Goal: Transaction & Acquisition: Purchase product/service

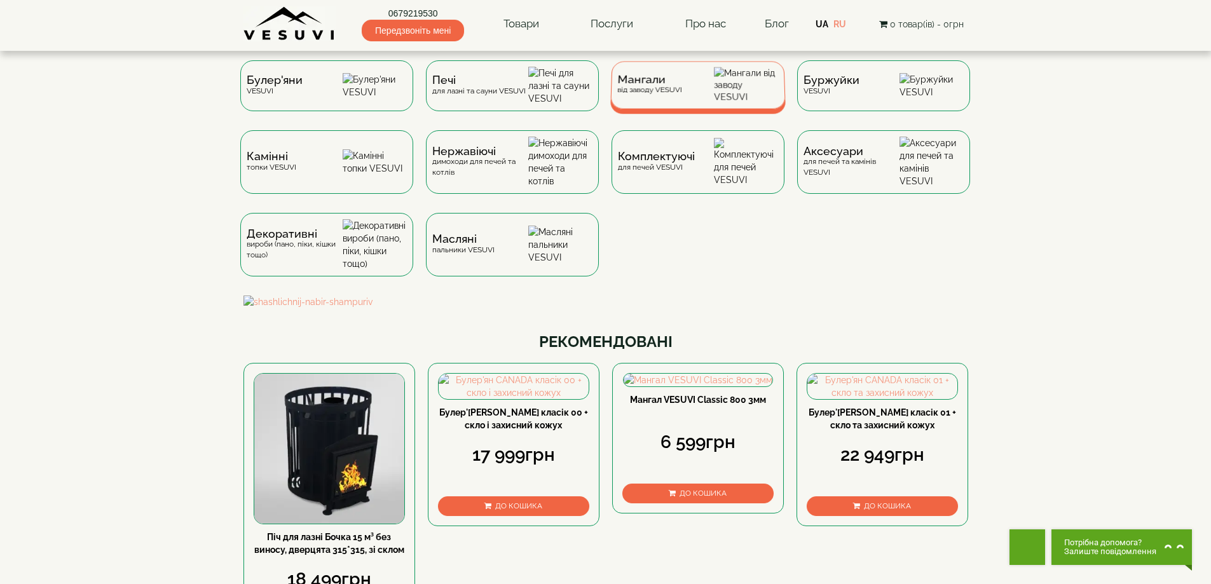
click at [615, 92] on div "Мангали від заводу VESUVI" at bounding box center [697, 85] width 175 height 48
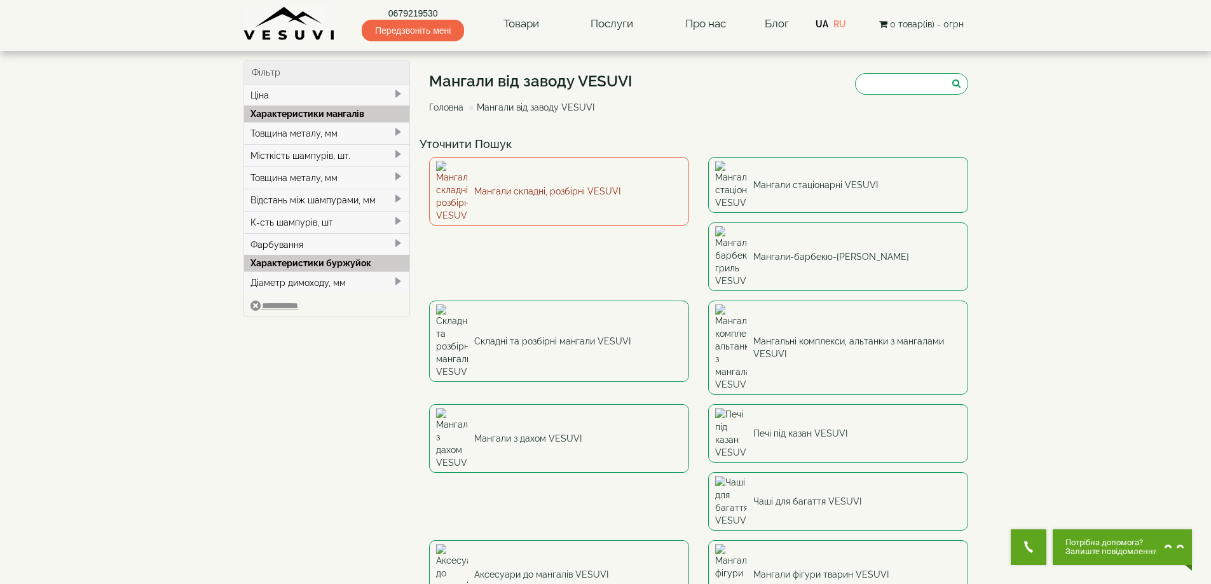
click at [533, 175] on link "Мангали складні, розбірні VESUVI" at bounding box center [559, 191] width 260 height 69
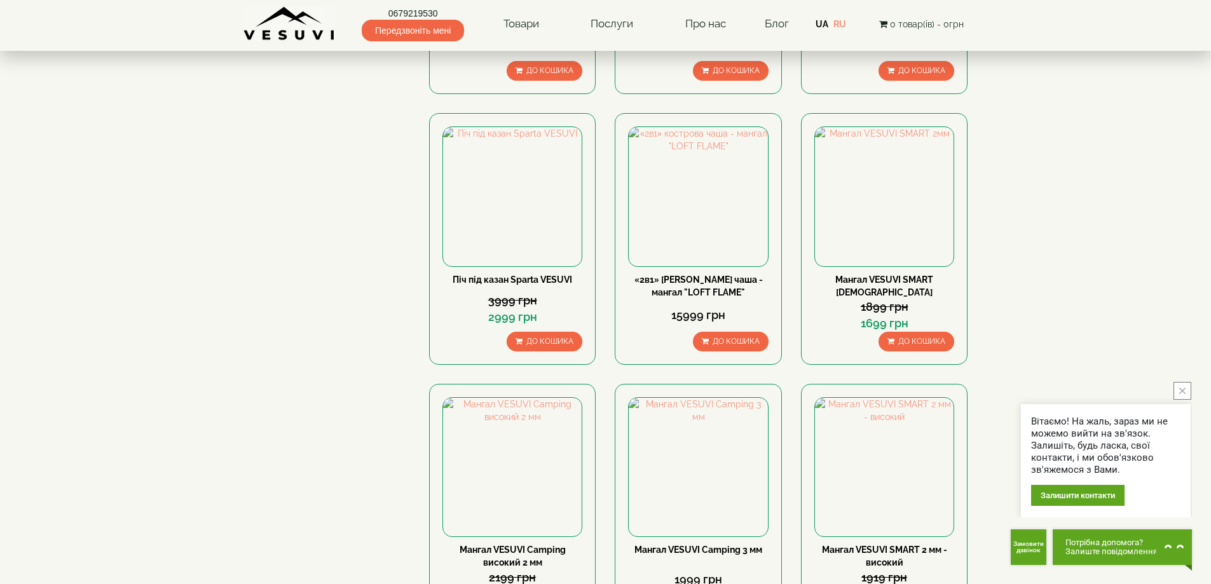
scroll to position [826, 0]
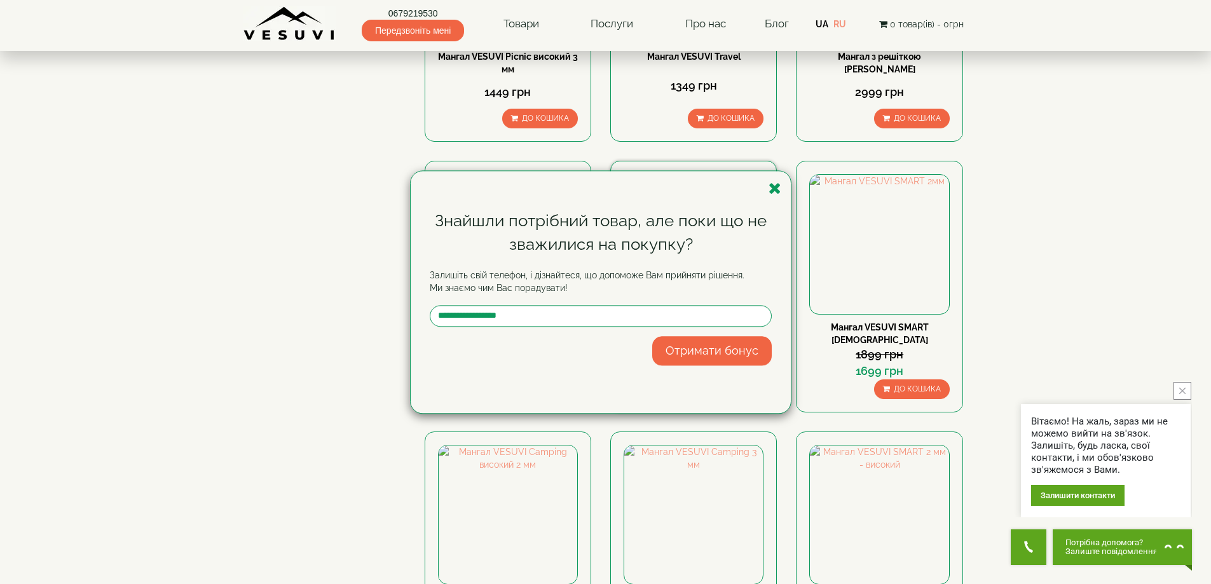
click at [778, 189] on icon "button" at bounding box center [774, 188] width 13 height 16
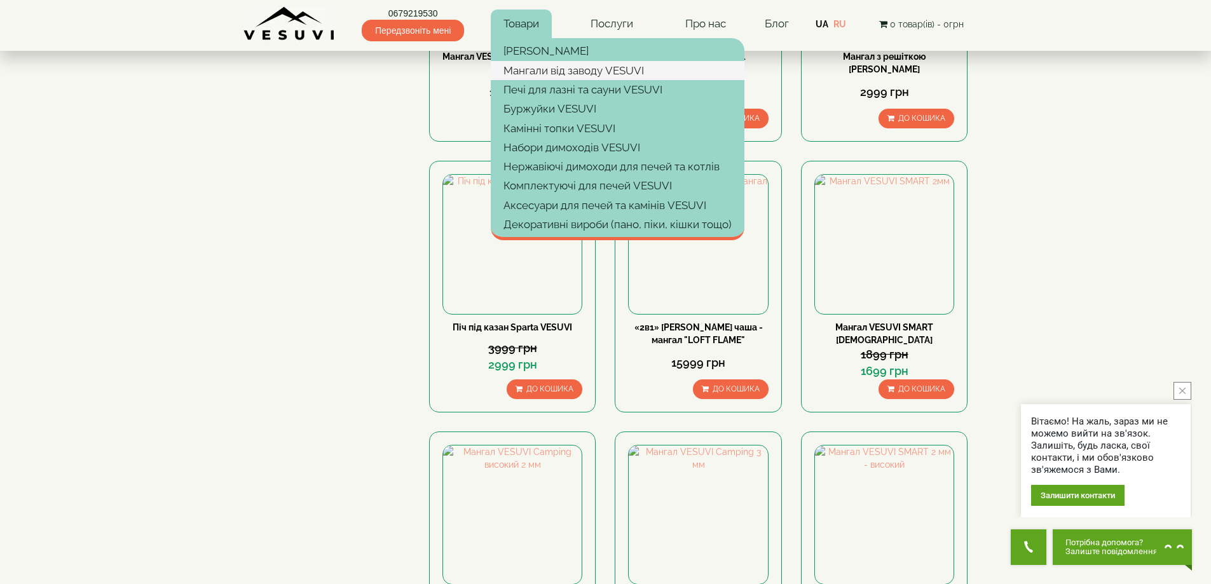
click at [535, 65] on link "Мангали від заводу VESUVI" at bounding box center [618, 70] width 254 height 19
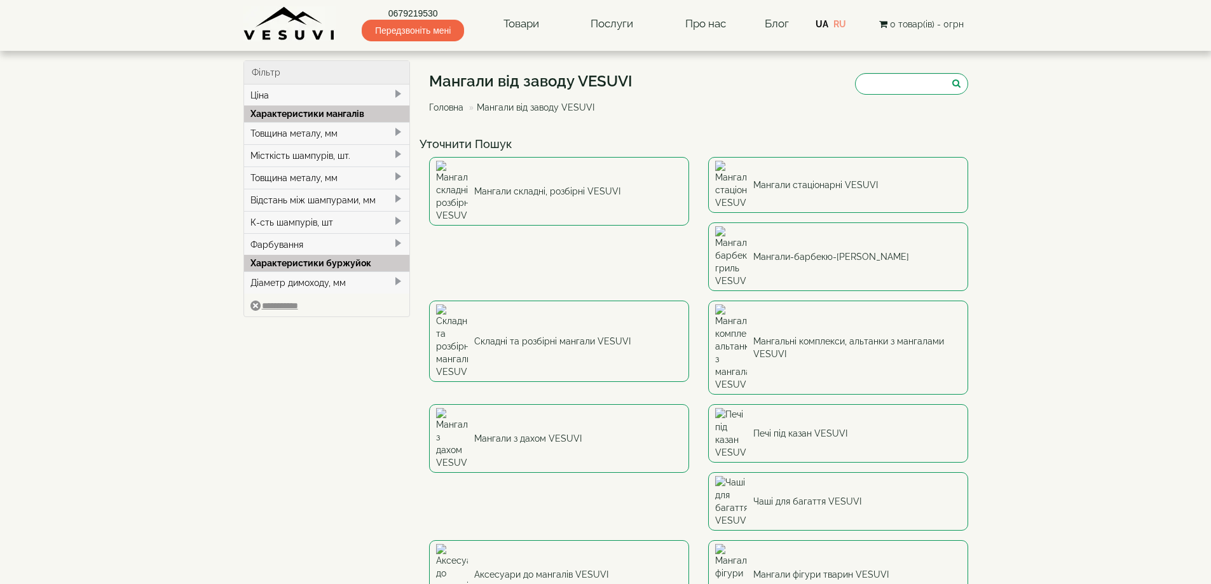
click at [513, 22] on link "Товари" at bounding box center [521, 24] width 61 height 29
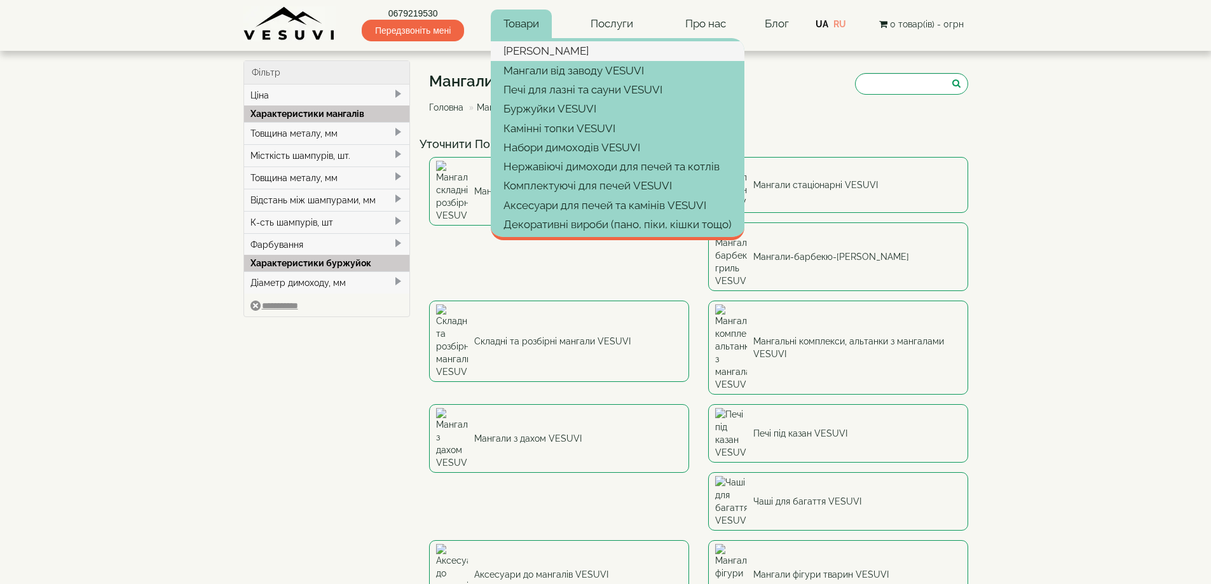
click at [530, 53] on link "[PERSON_NAME]" at bounding box center [618, 50] width 254 height 19
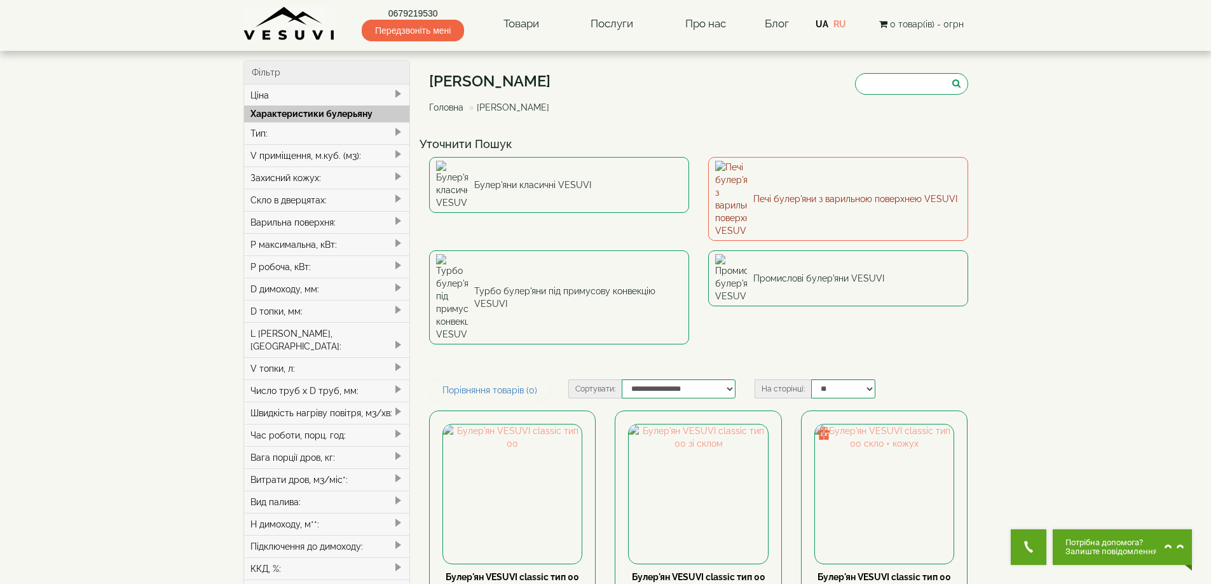
click at [747, 172] on link "Печі булер'яни з варильною поверхнею VESUVI" at bounding box center [838, 199] width 260 height 84
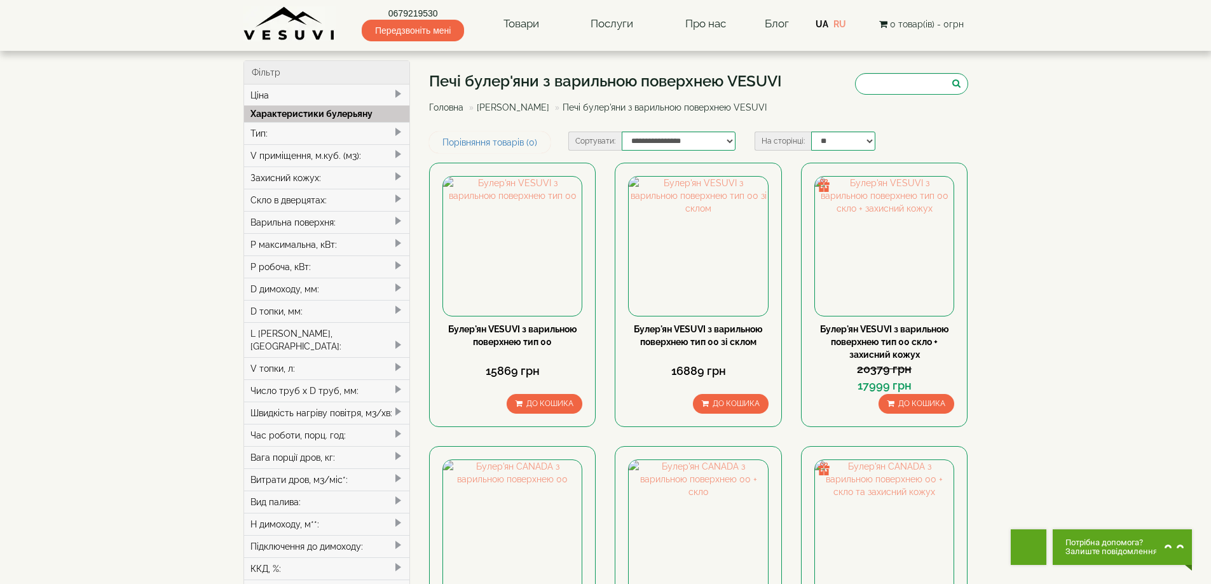
click at [267, 135] on div "Тип:" at bounding box center [327, 133] width 166 height 22
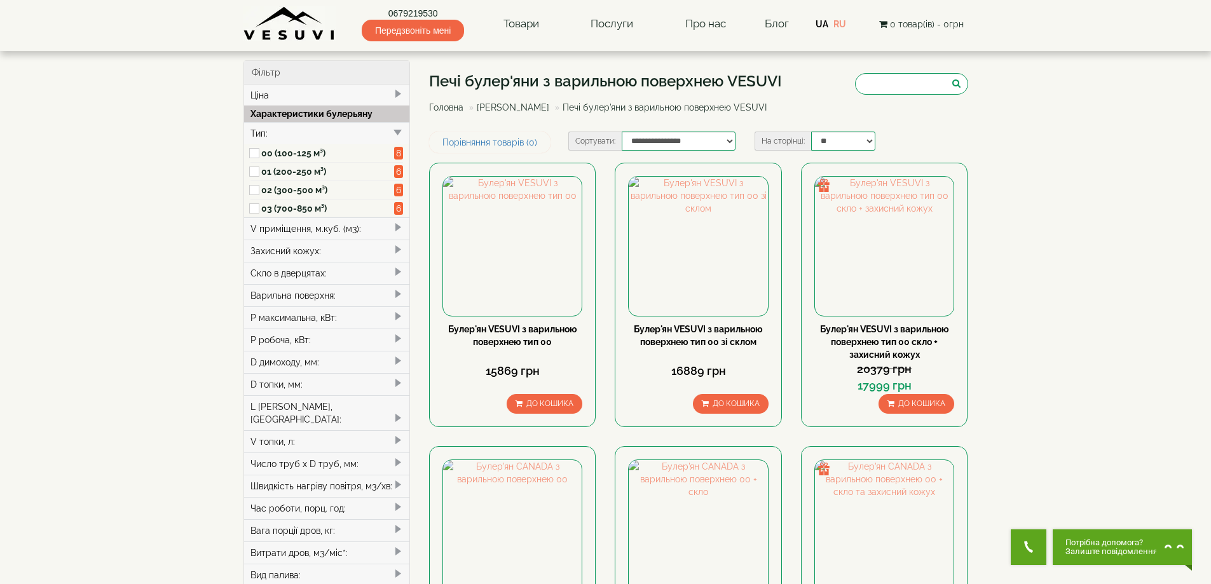
click at [273, 156] on label "00 (100-125 м³)" at bounding box center [327, 153] width 133 height 13
click at [273, 156] on label "00 (100-125 м³)" at bounding box center [326, 153] width 130 height 13
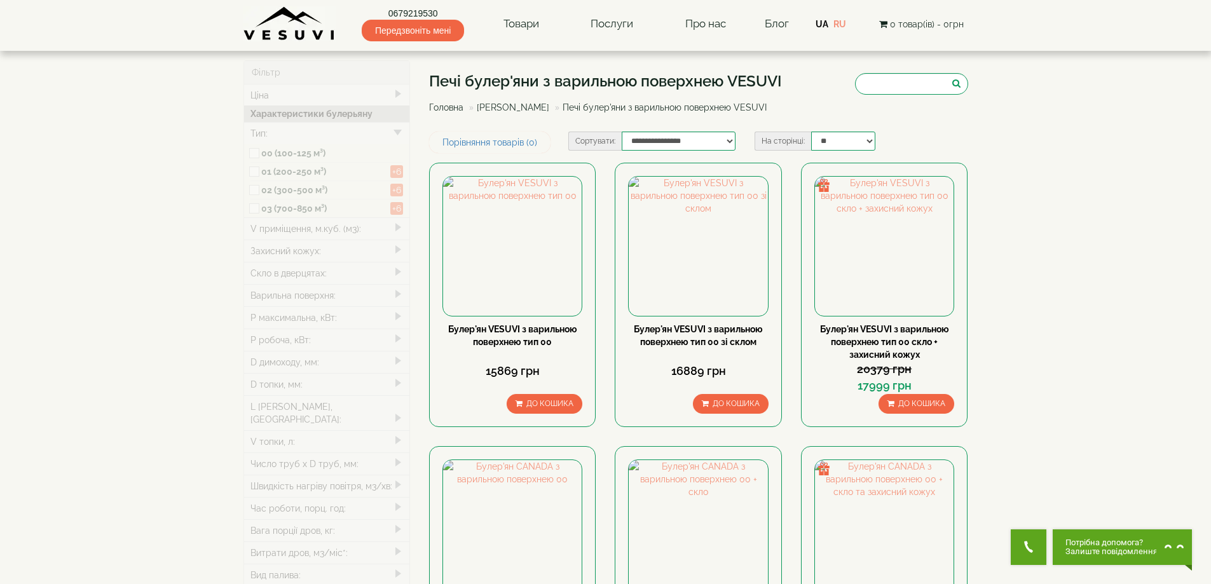
type input "*****"
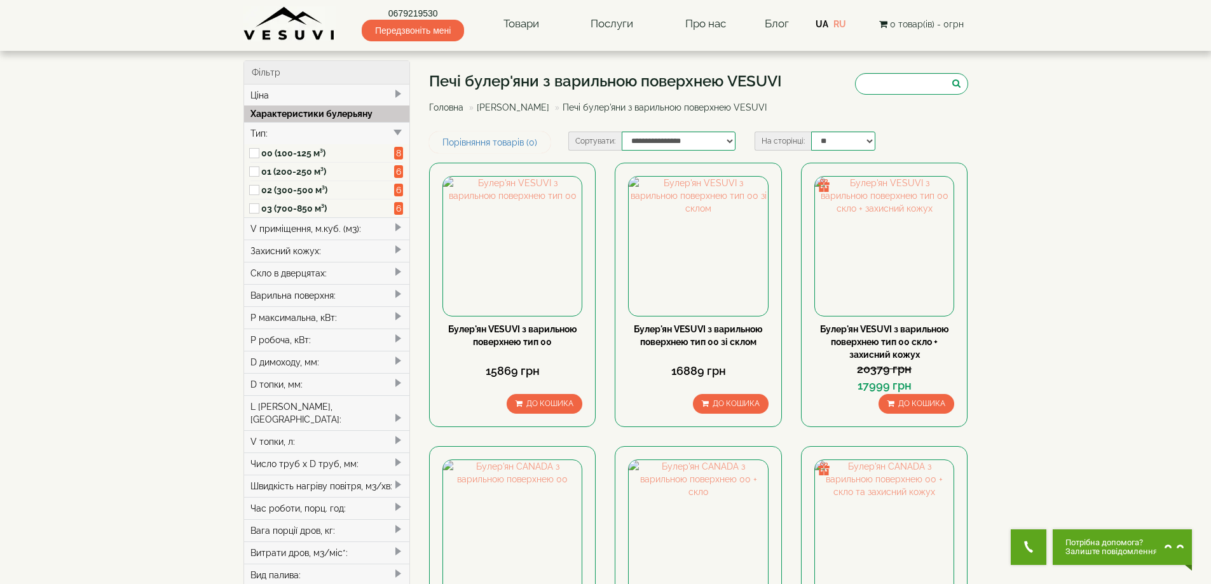
click at [263, 170] on label "01 (200-250 м³)" at bounding box center [327, 171] width 133 height 13
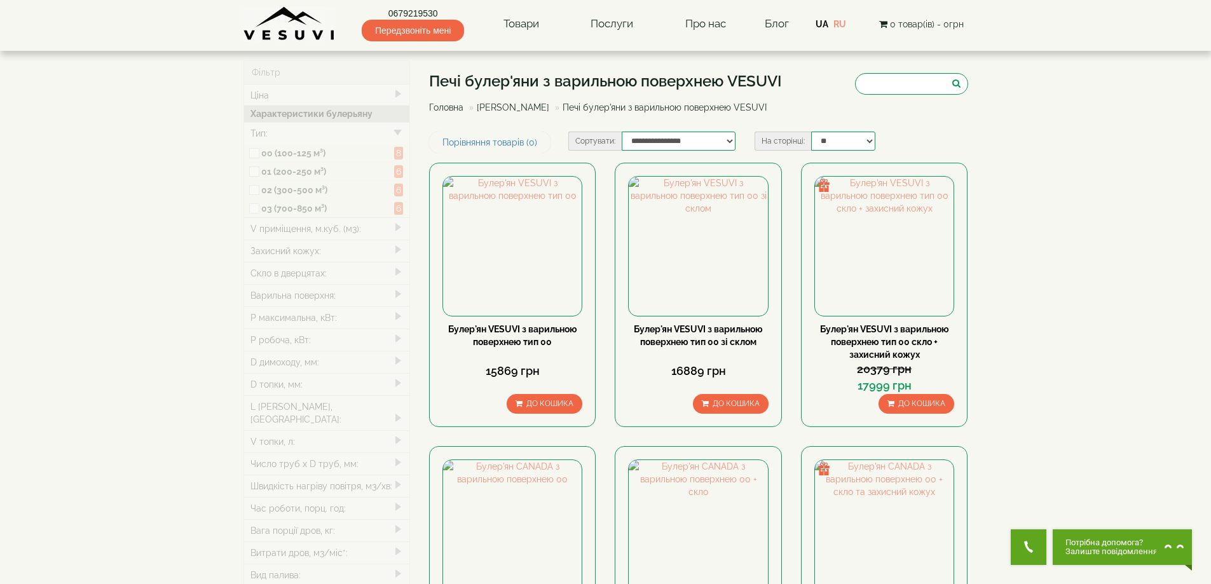
type input "*****"
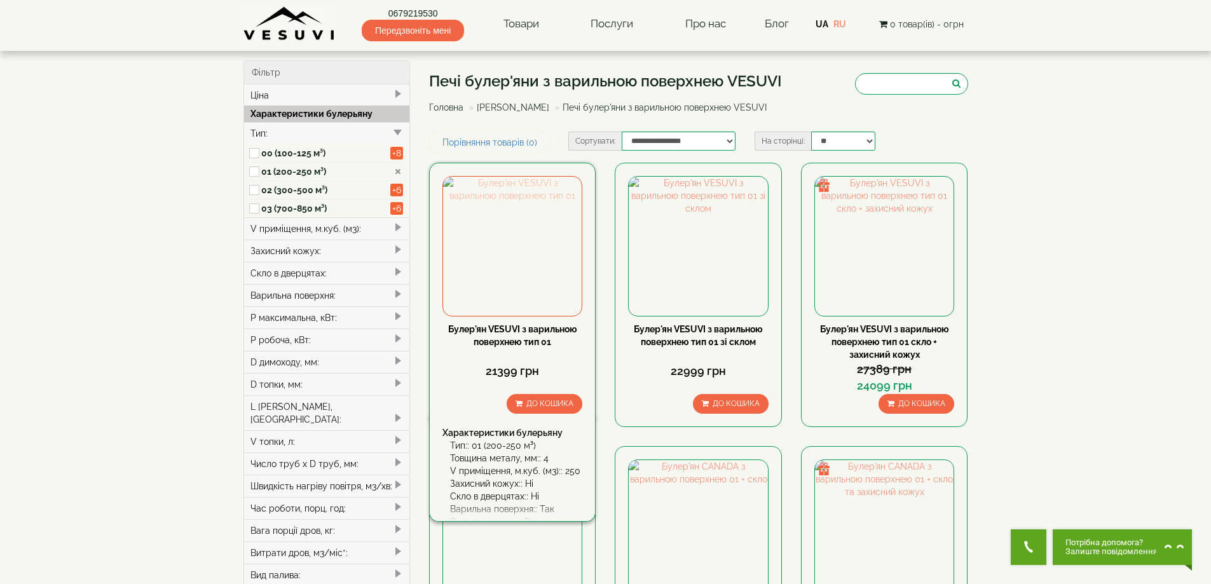
click at [536, 241] on img at bounding box center [512, 246] width 139 height 139
